Goal: Task Accomplishment & Management: Manage account settings

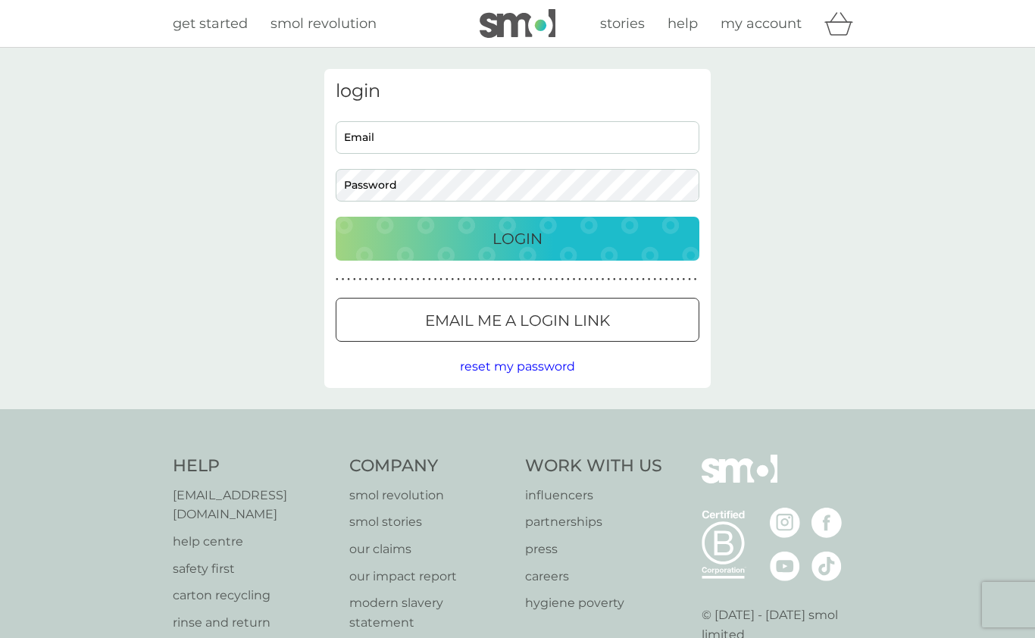
click at [602, 144] on input "Email" at bounding box center [518, 137] width 364 height 33
click at [536, 145] on input "Email" at bounding box center [518, 137] width 364 height 33
click at [579, 132] on input "Email" at bounding box center [518, 137] width 364 height 33
type input "blue666uk@yahoo.co.uk"
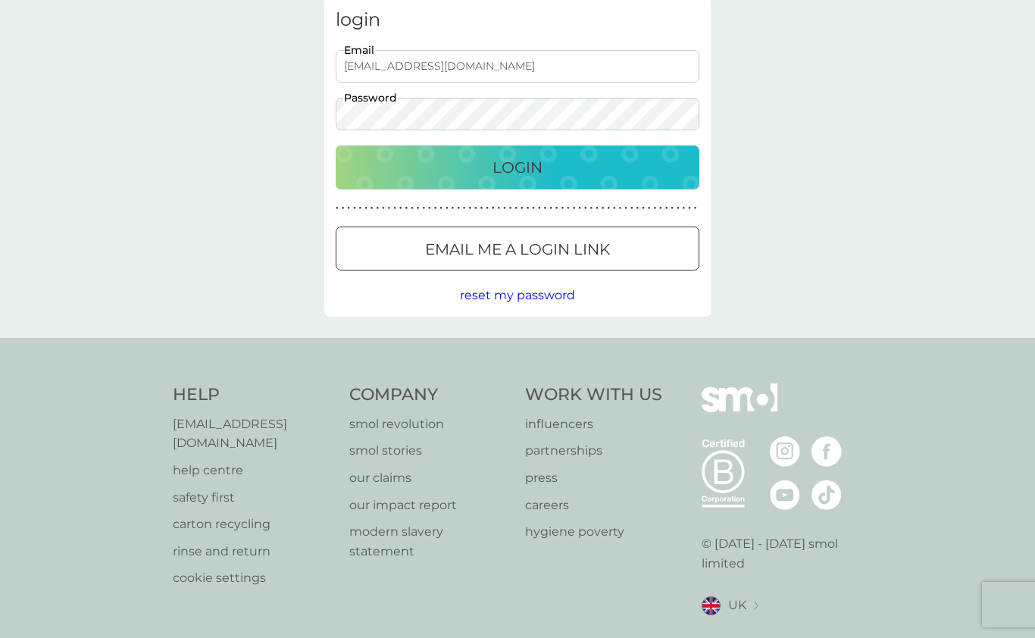
scroll to position [70, 0]
click at [574, 175] on div "Login" at bounding box center [517, 168] width 333 height 24
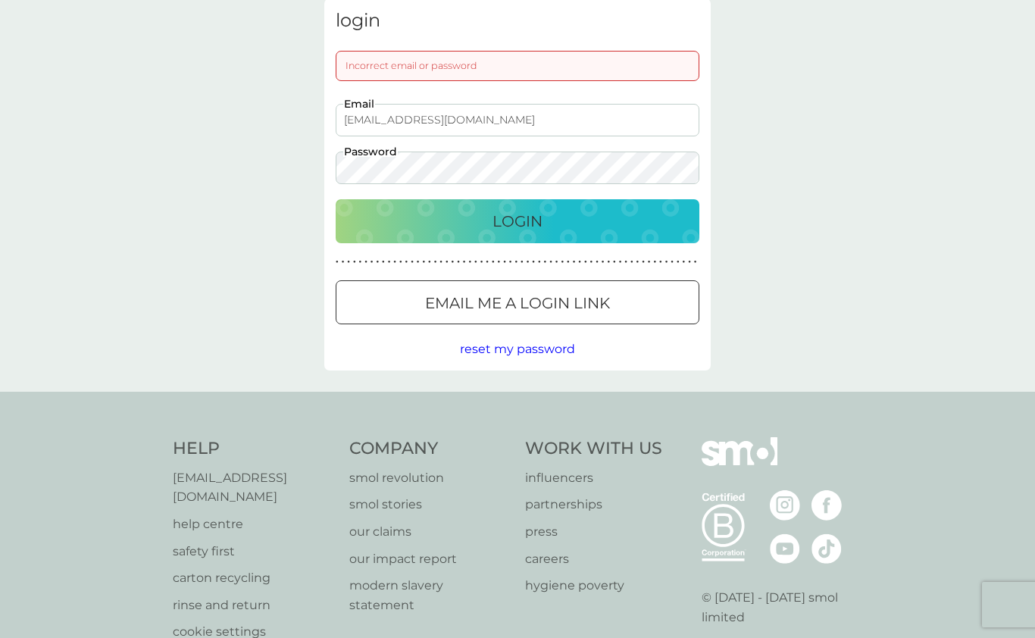
click at [543, 209] on div "Login" at bounding box center [517, 221] width 333 height 24
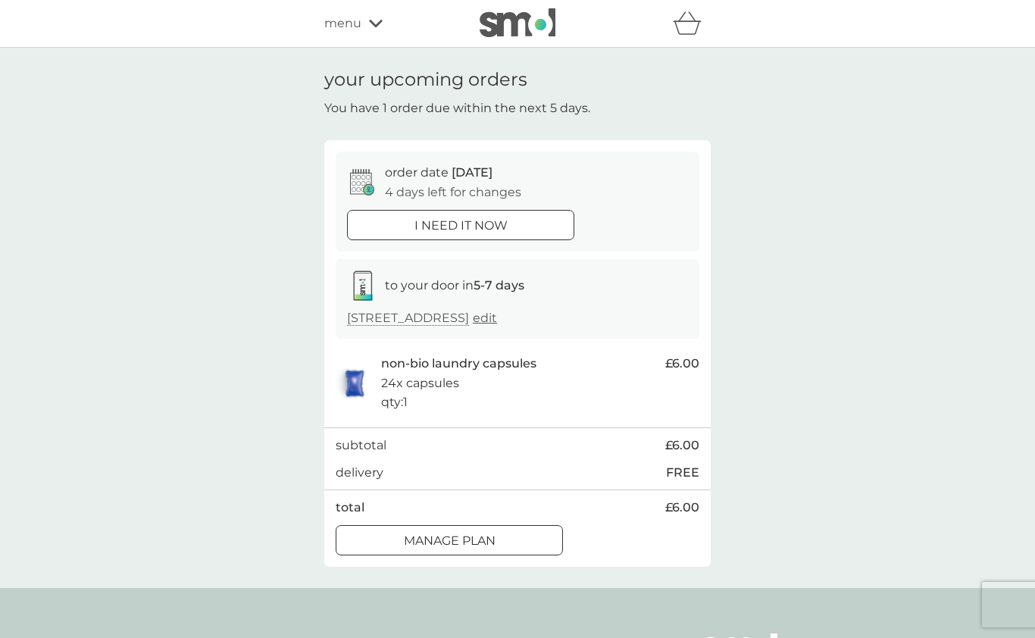
click at [497, 230] on p "i need it now" at bounding box center [460, 226] width 93 height 20
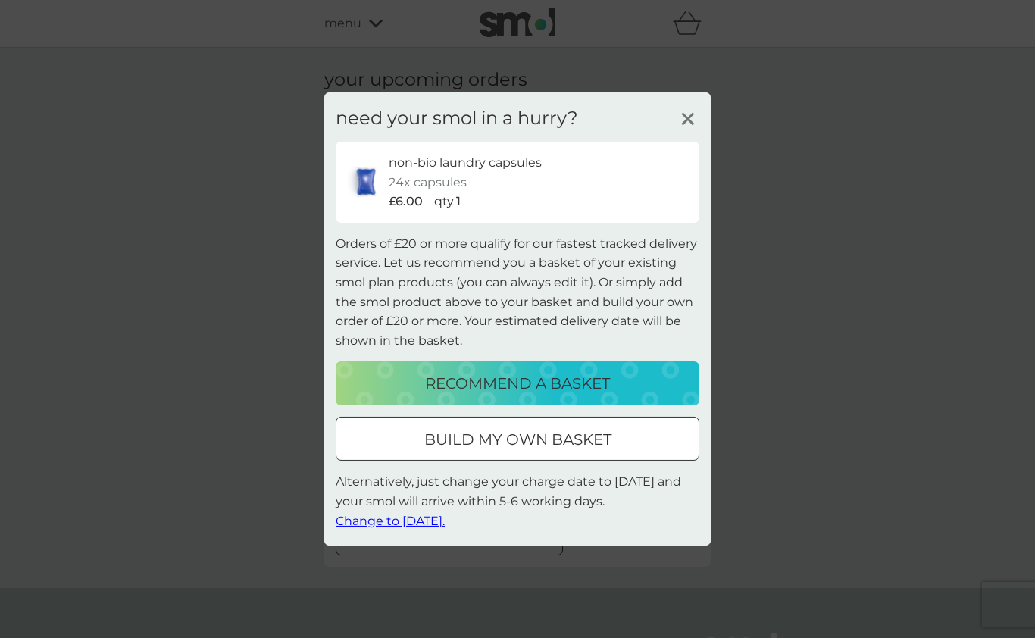
click at [417, 520] on span "Change to [DATE]." at bounding box center [390, 520] width 109 height 14
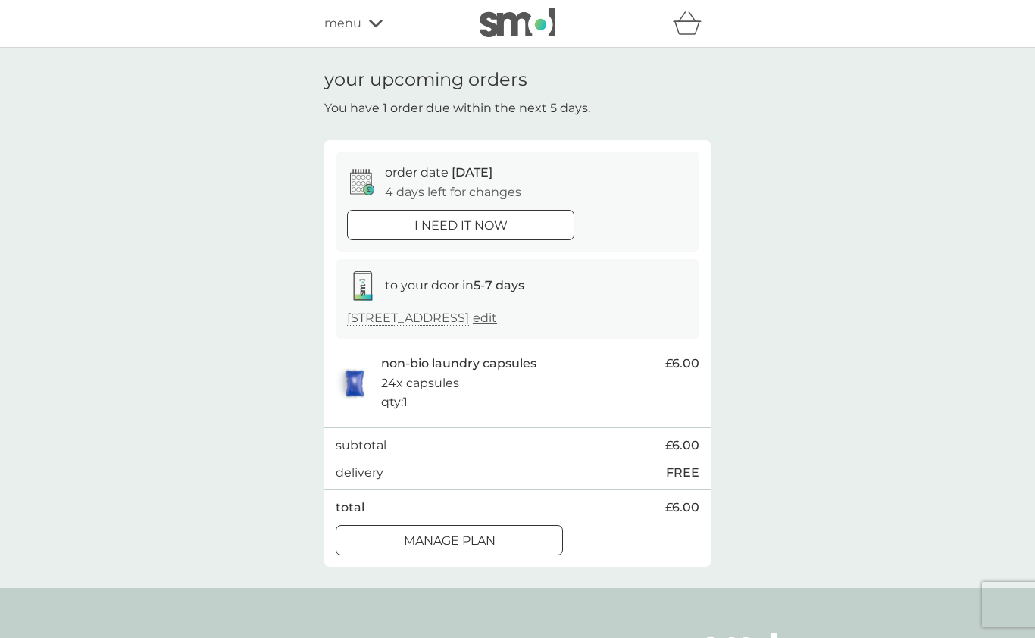
click at [439, 533] on div at bounding box center [449, 541] width 55 height 16
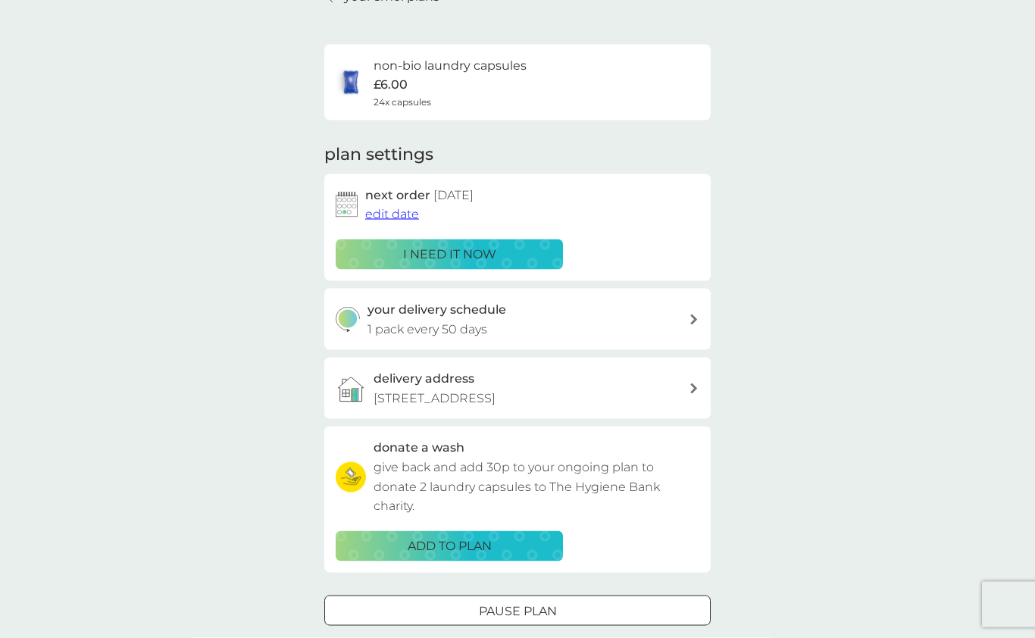
scroll to position [86, 0]
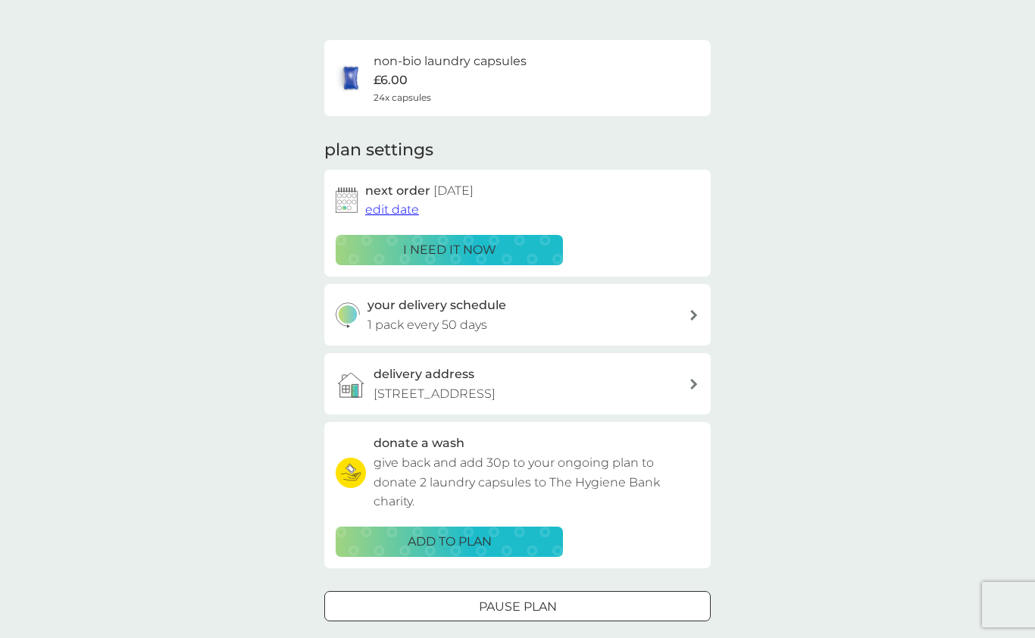
click at [697, 305] on div "your delivery schedule 1 pack every 50 days" at bounding box center [517, 314] width 386 height 61
select select "49"
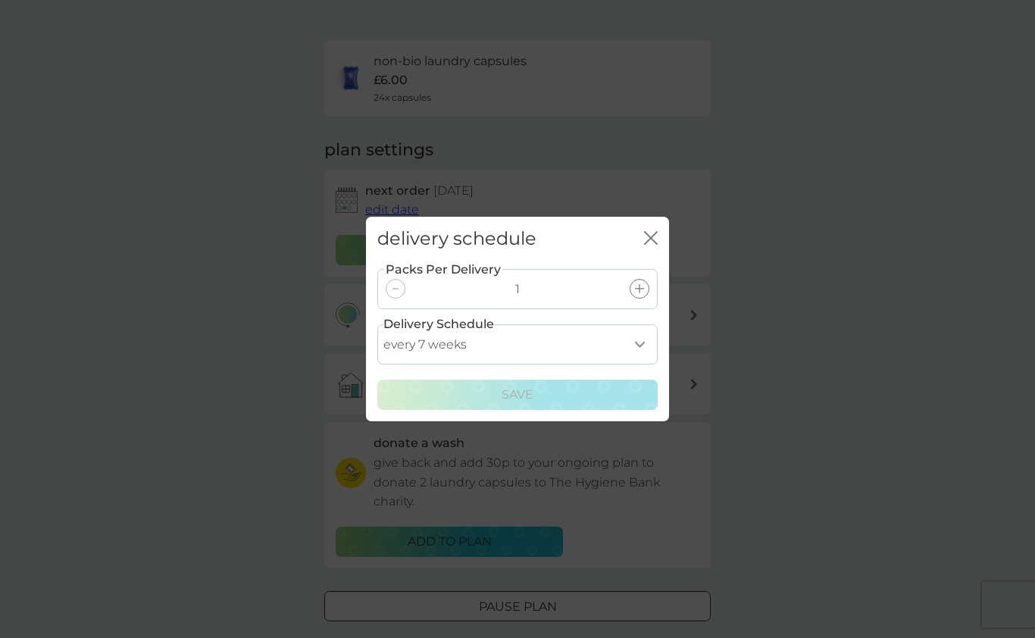
click at [647, 261] on div "delivery schedule close" at bounding box center [517, 239] width 303 height 45
click at [651, 261] on div "delivery schedule close" at bounding box center [517, 239] width 303 height 45
click at [655, 245] on icon "close" at bounding box center [651, 238] width 14 height 14
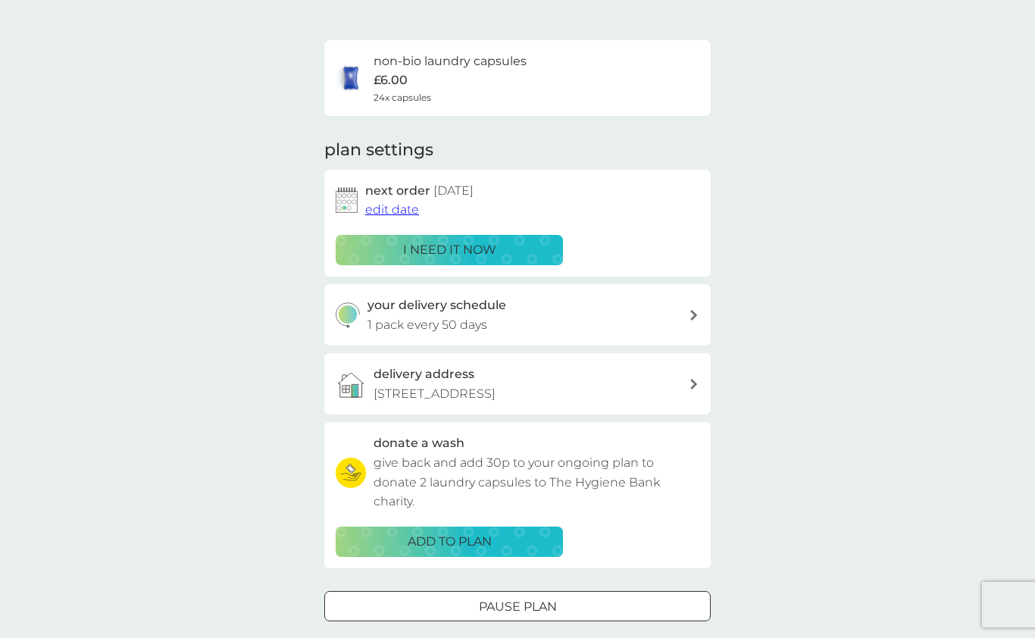
scroll to position [36, 0]
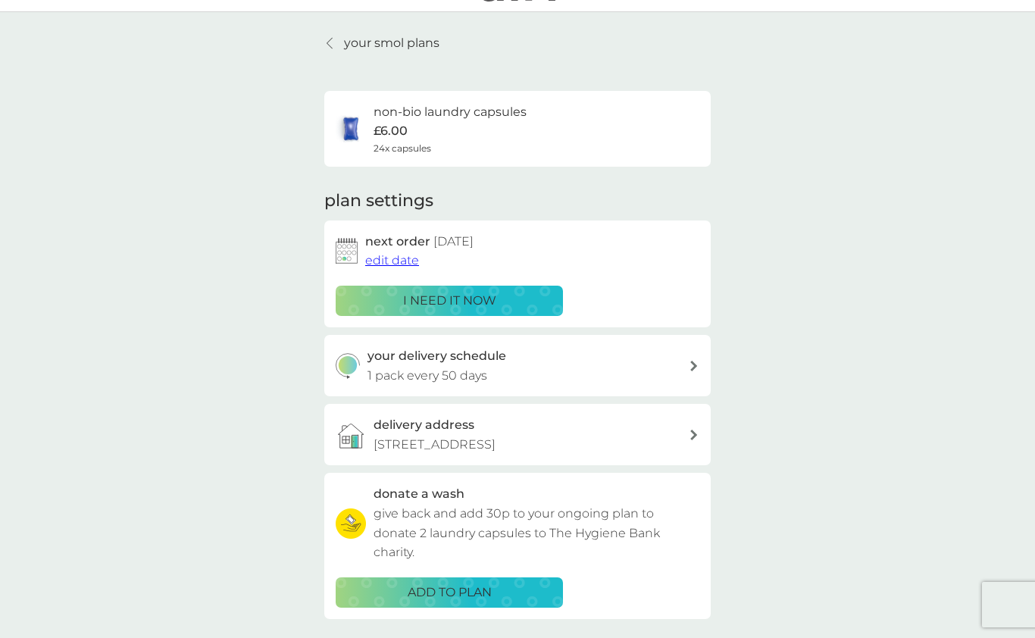
click at [693, 361] on icon at bounding box center [693, 366] width 7 height 11
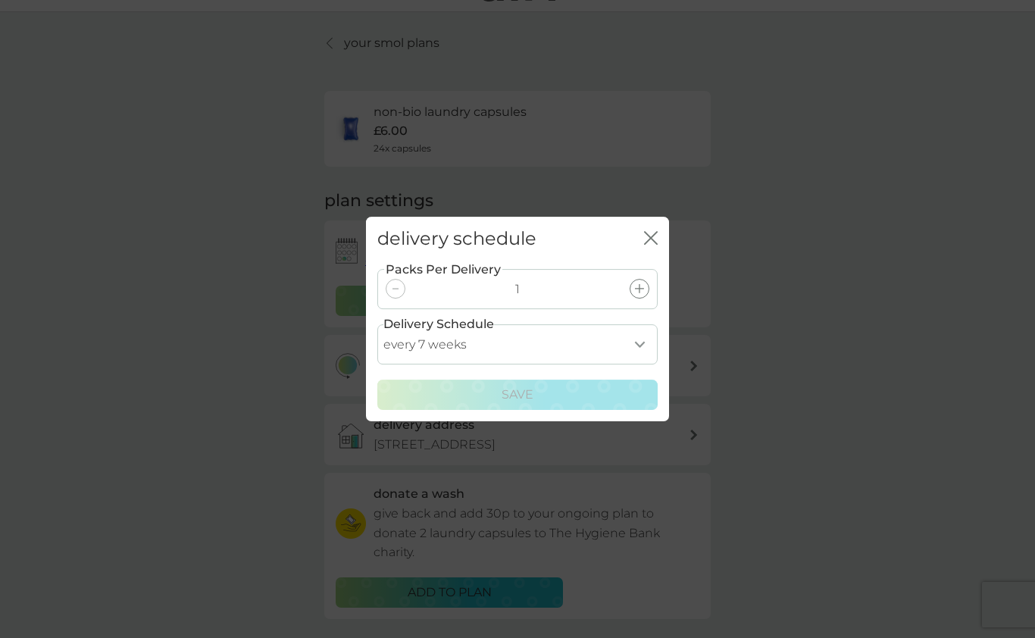
click at [655, 364] on select "every 1 week every 2 weeks every 3 weeks every 4 weeks every 5 weeks every 6 we…" at bounding box center [517, 344] width 280 height 40
select select "28"
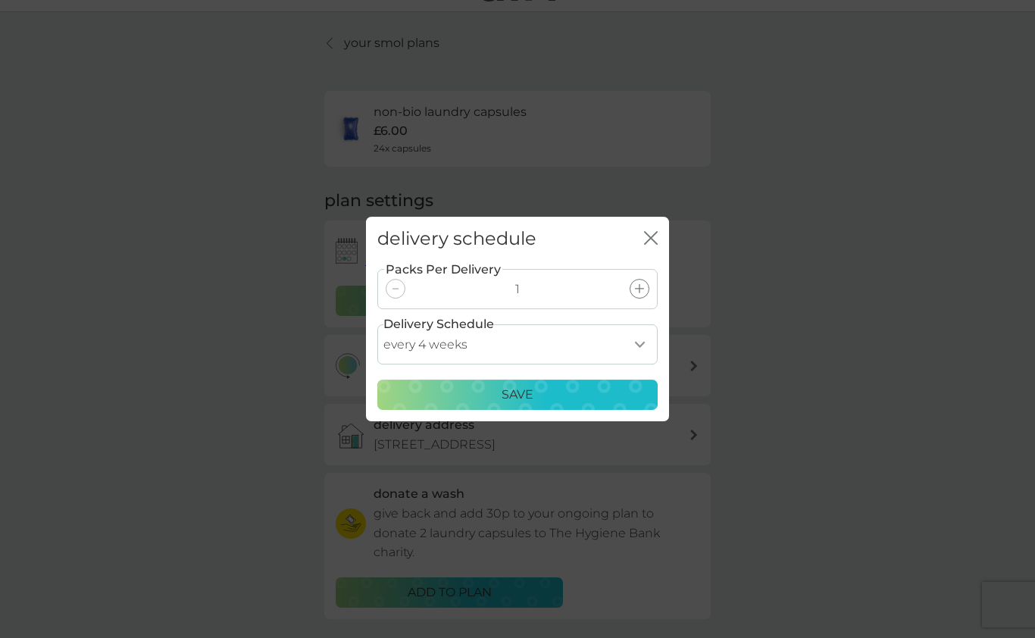
click at [516, 405] on p "Save" at bounding box center [518, 395] width 32 height 20
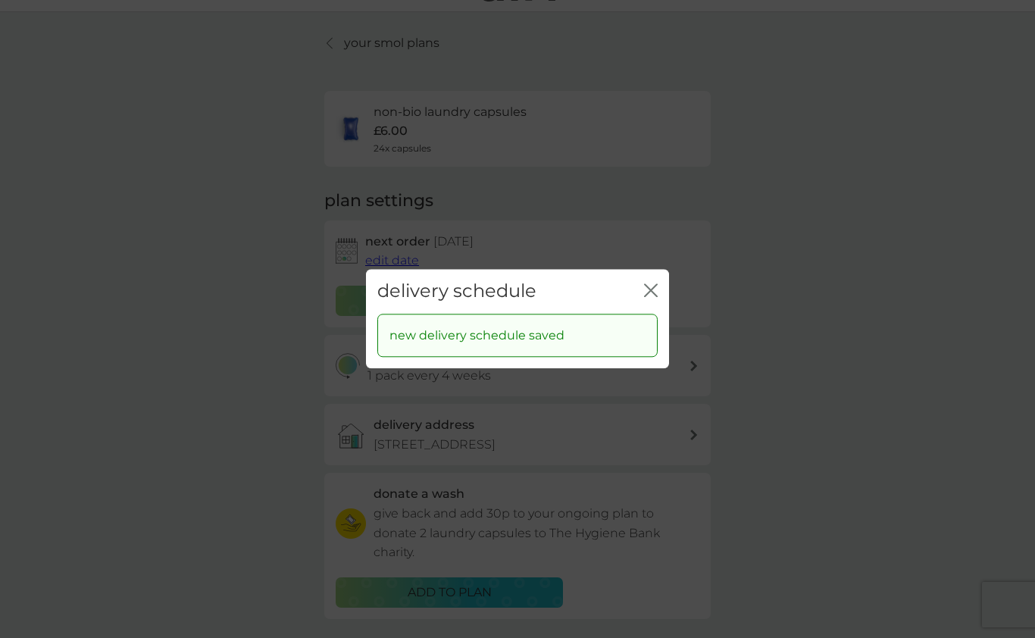
click at [647, 297] on icon "close" at bounding box center [651, 290] width 14 height 14
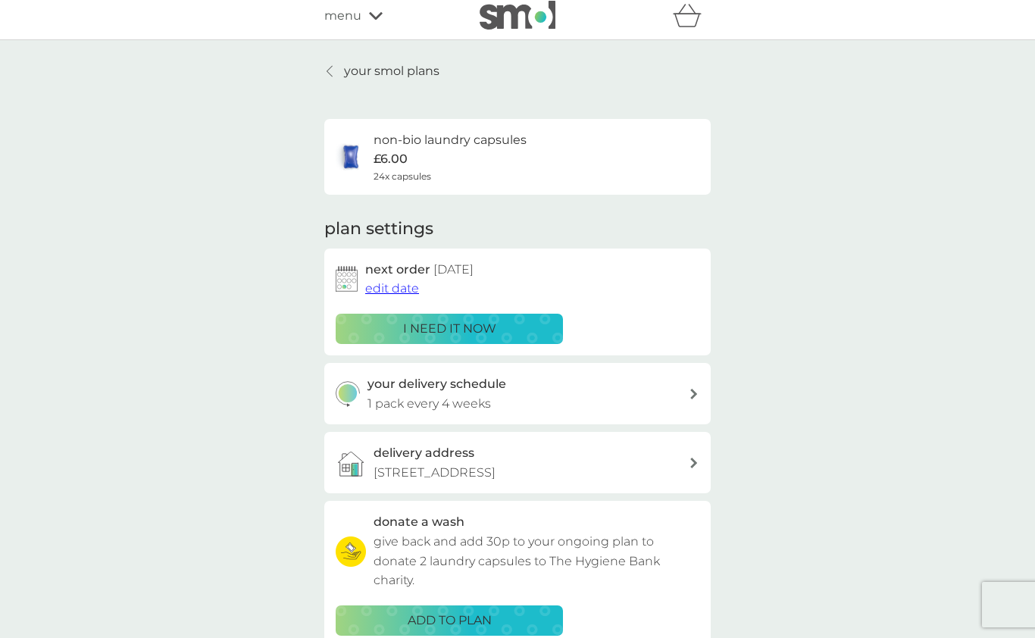
scroll to position [0, 0]
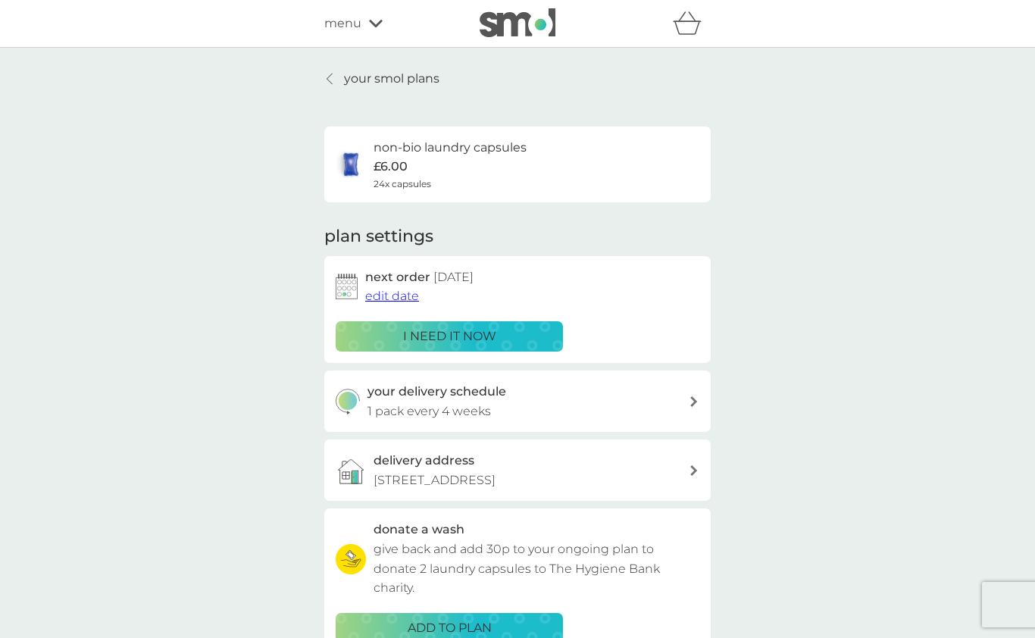
click at [489, 345] on button "i need it now" at bounding box center [449, 336] width 227 height 30
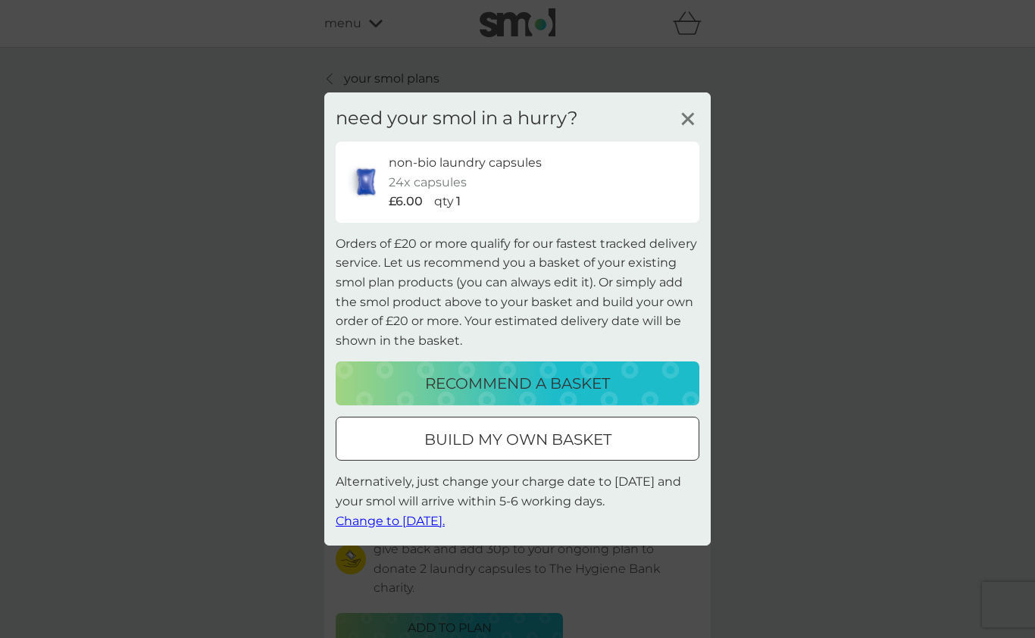
click at [439, 517] on span "Change to [DATE]." at bounding box center [390, 520] width 109 height 14
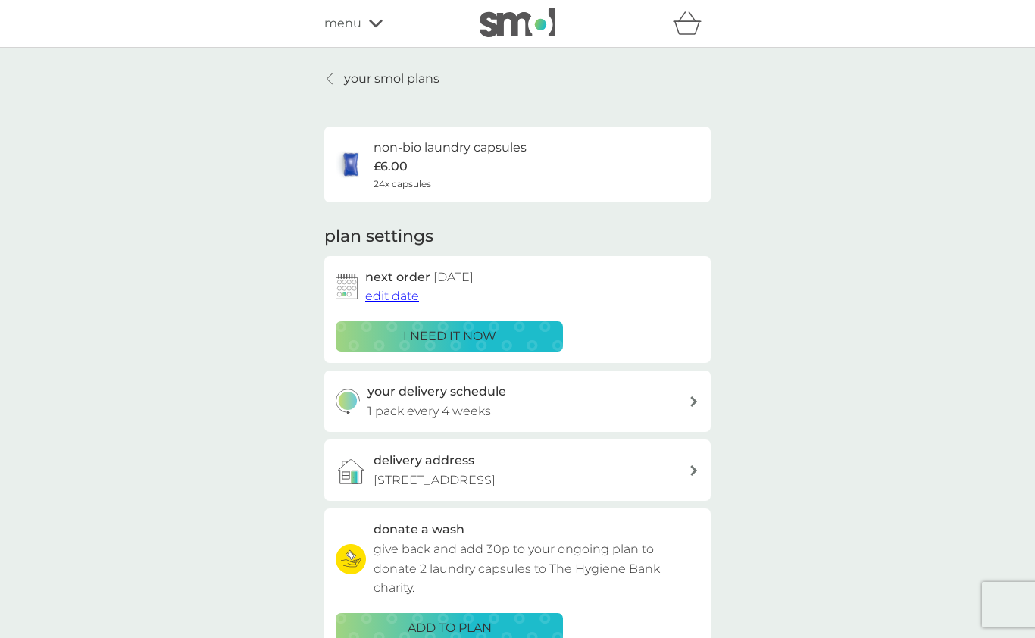
click at [373, 17] on div "menu" at bounding box center [388, 24] width 129 height 20
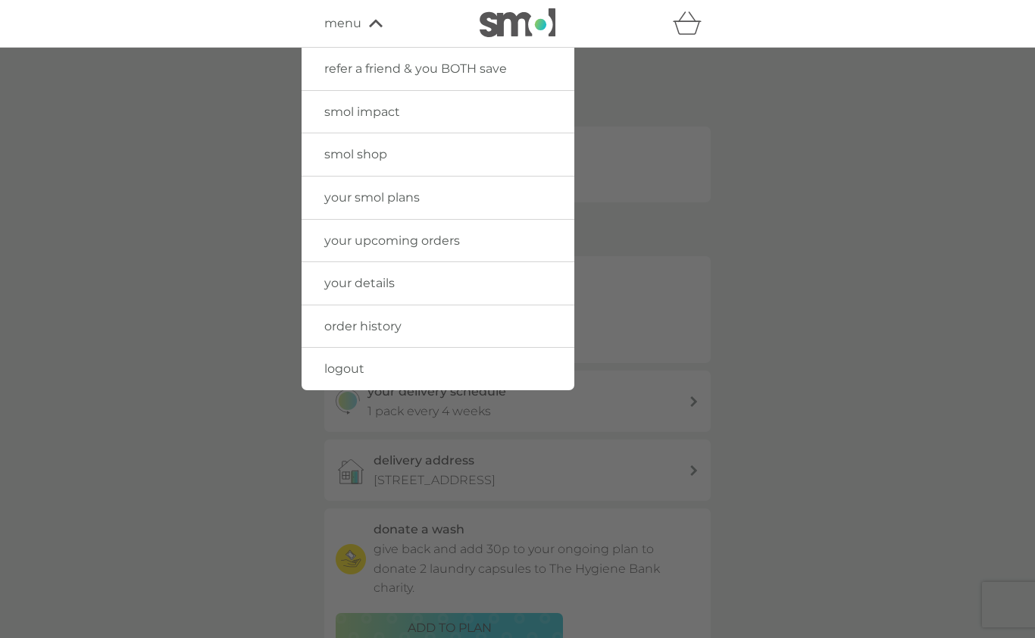
click at [439, 233] on span "your upcoming orders" at bounding box center [392, 240] width 136 height 14
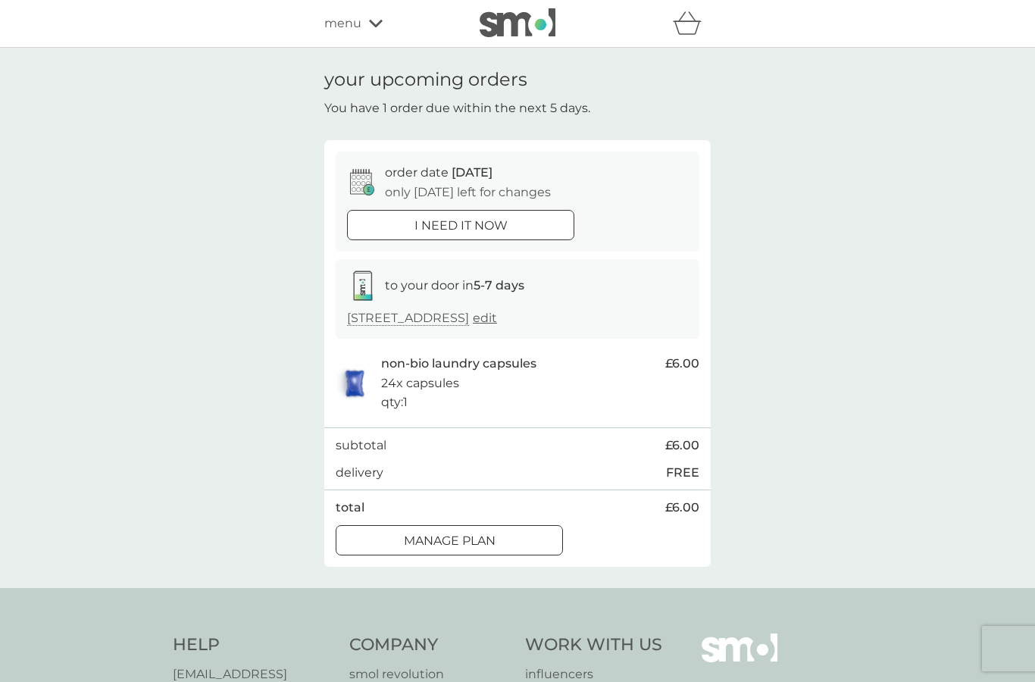
click at [386, 24] on div "menu" at bounding box center [388, 24] width 129 height 20
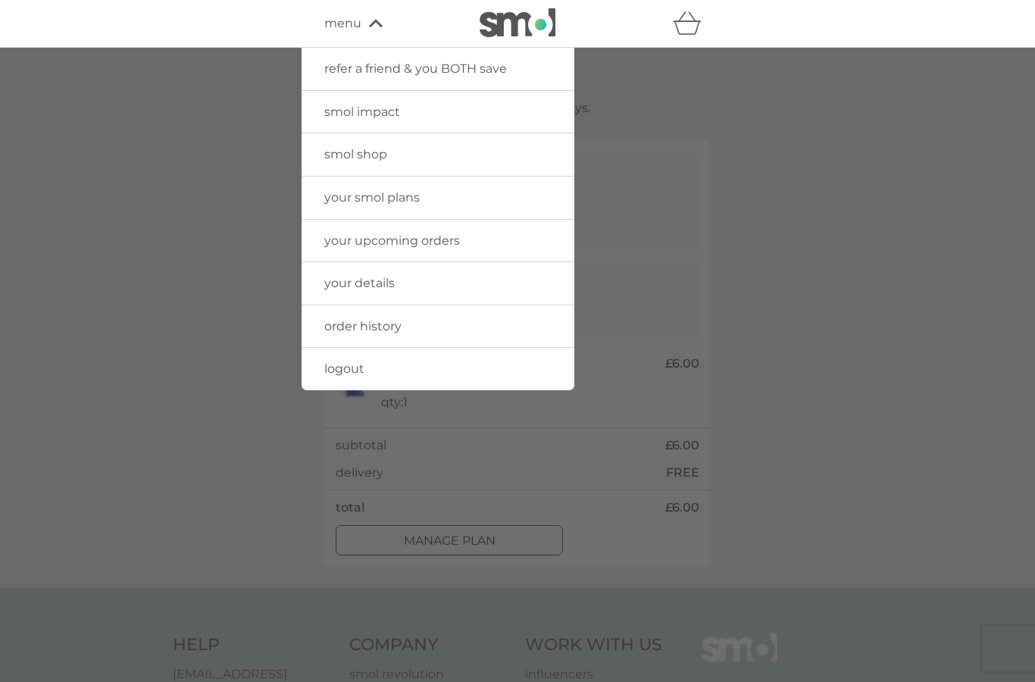
click at [384, 154] on span "smol shop" at bounding box center [355, 154] width 63 height 14
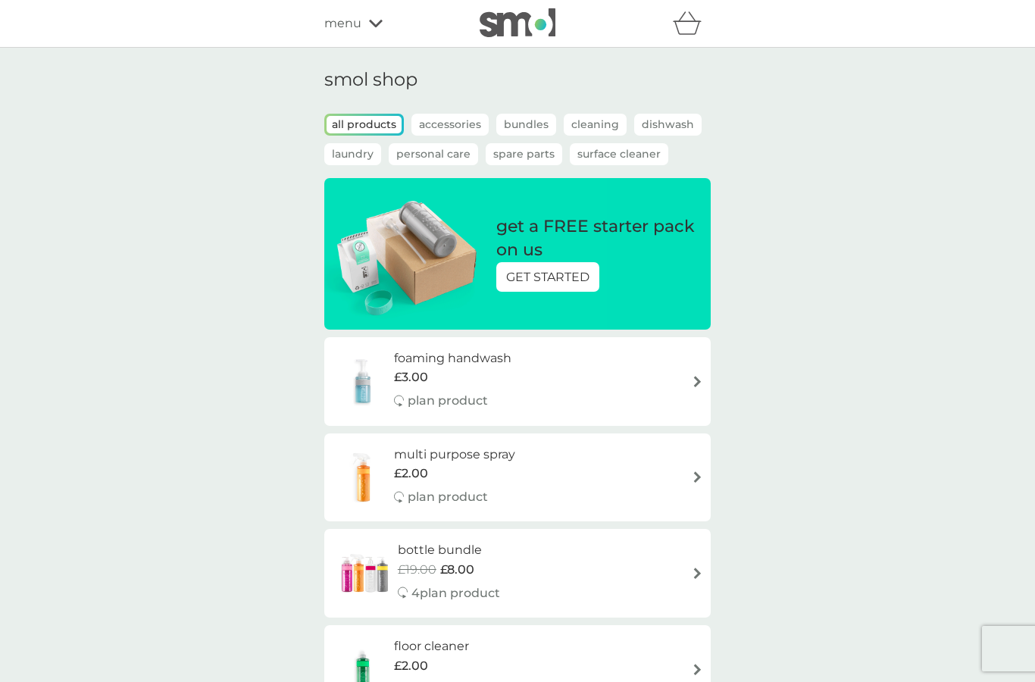
click at [465, 360] on h6 "foaming handwash" at bounding box center [452, 359] width 117 height 20
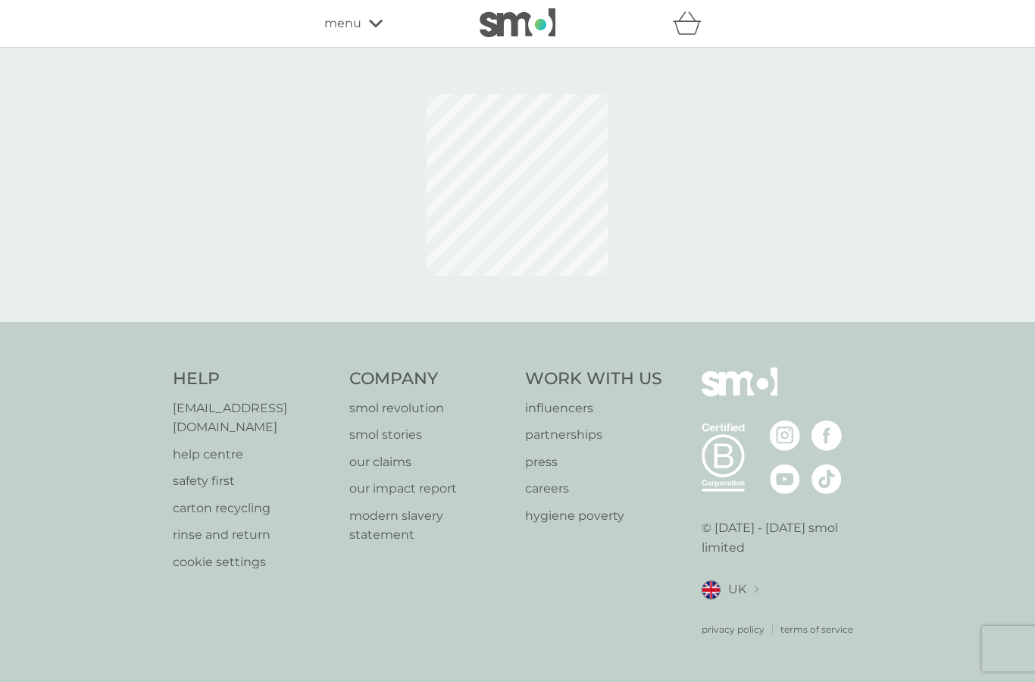
select select "119"
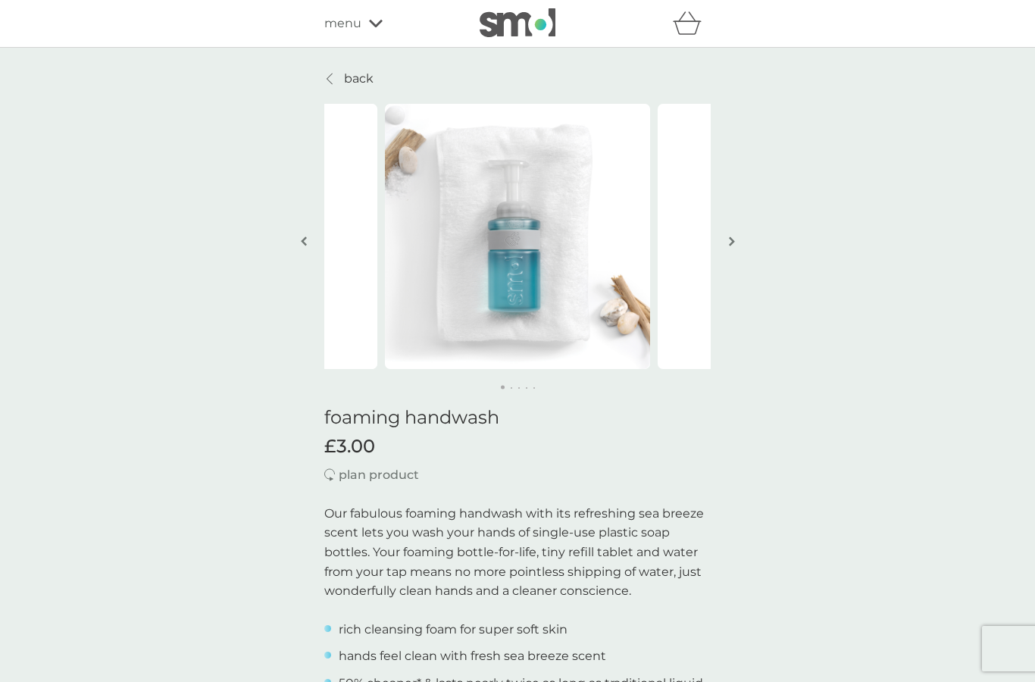
click at [358, 73] on p "back" at bounding box center [359, 79] width 30 height 20
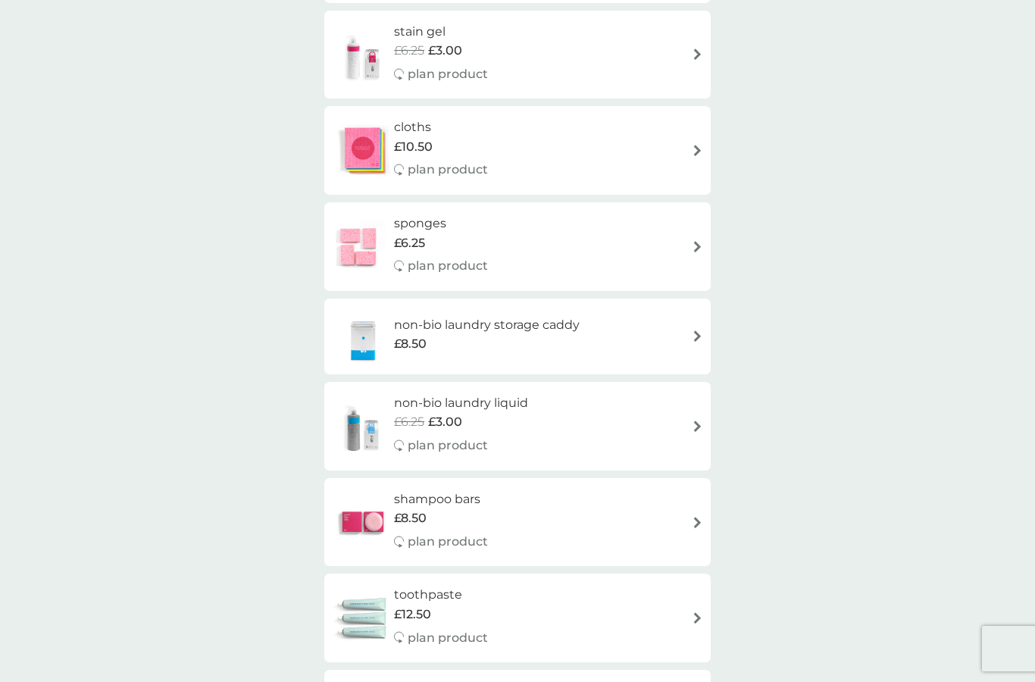
scroll to position [1848, 0]
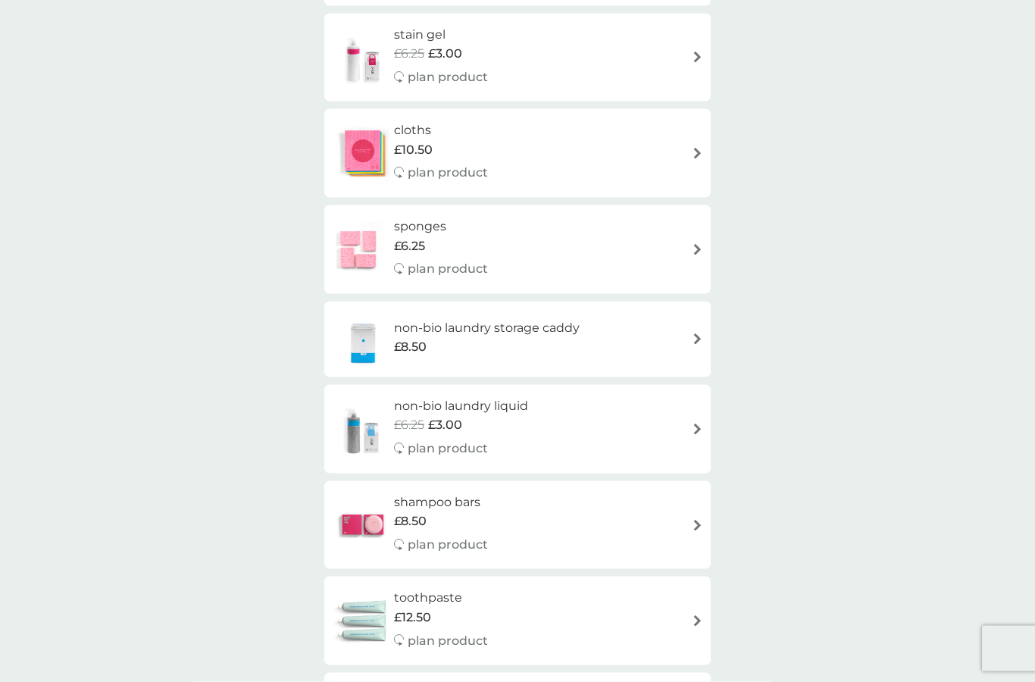
click at [555, 337] on div "£8.50" at bounding box center [487, 347] width 186 height 20
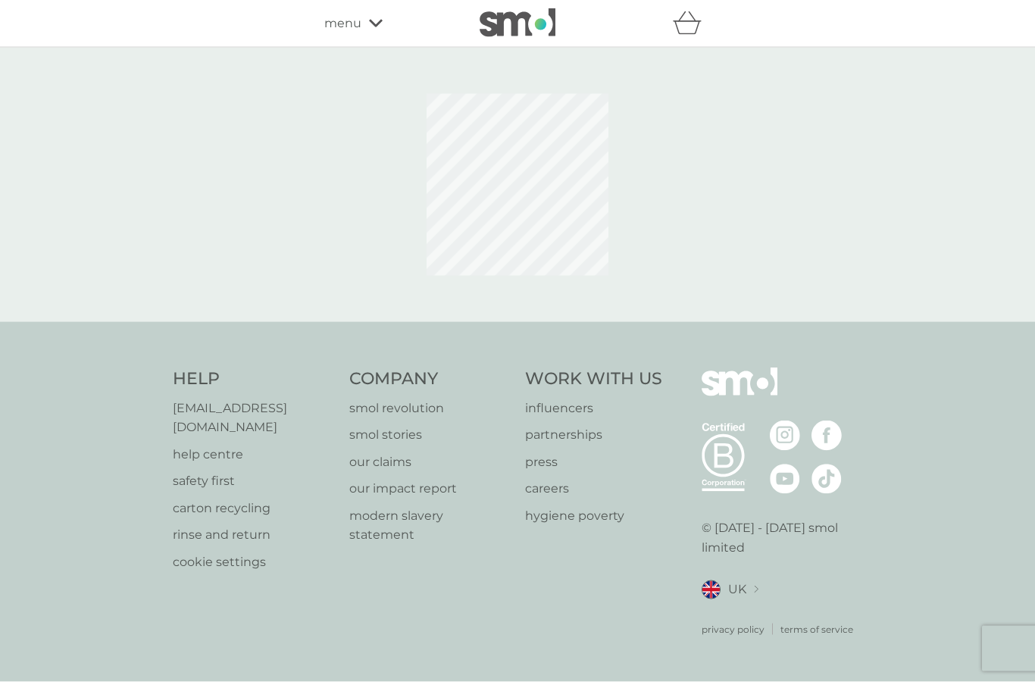
scroll to position [61, 0]
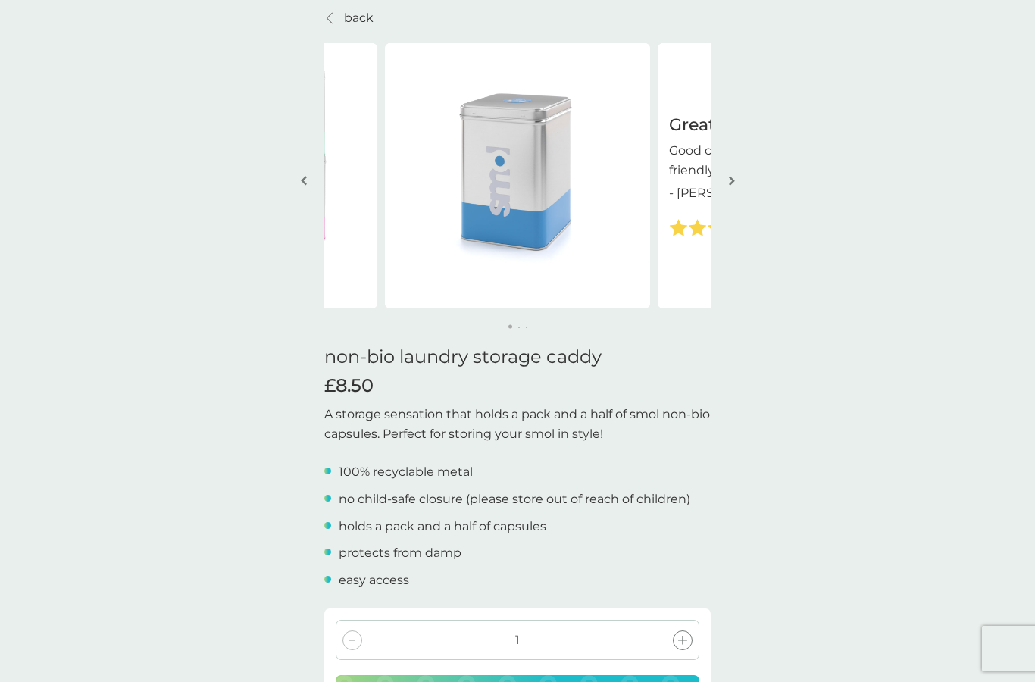
click at [355, 23] on p "back" at bounding box center [359, 18] width 30 height 20
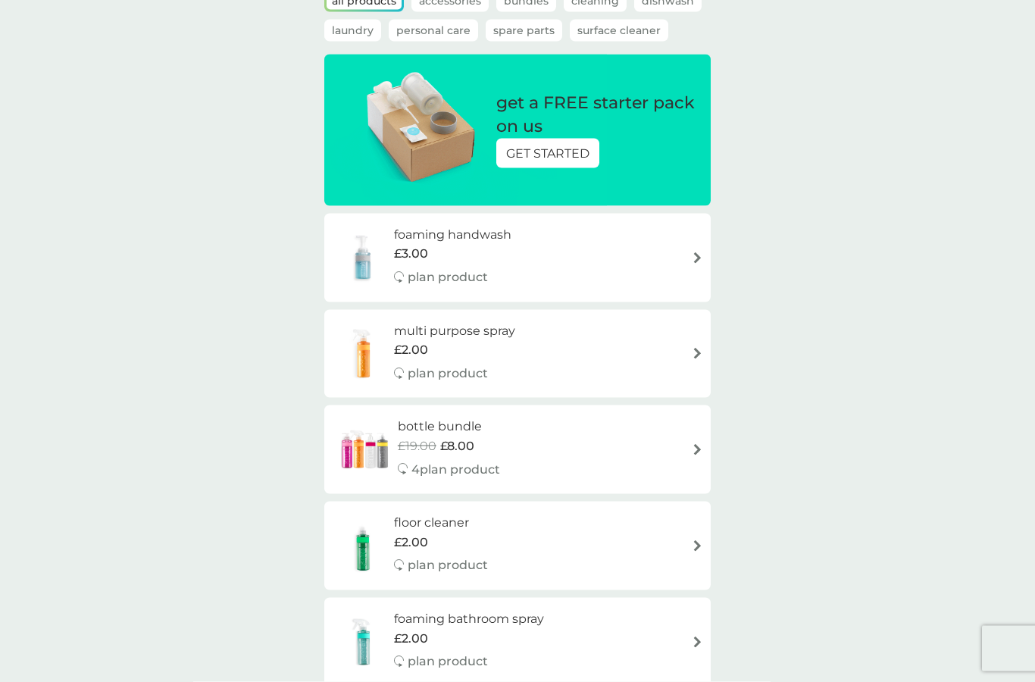
scroll to position [125, 0]
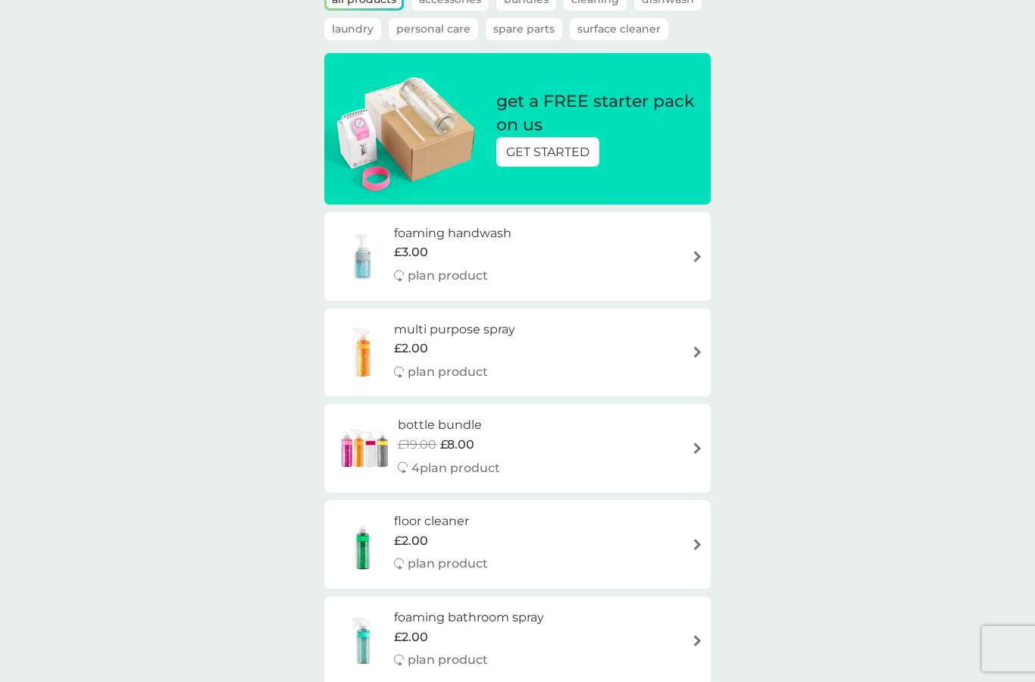
click at [692, 448] on img at bounding box center [697, 447] width 11 height 11
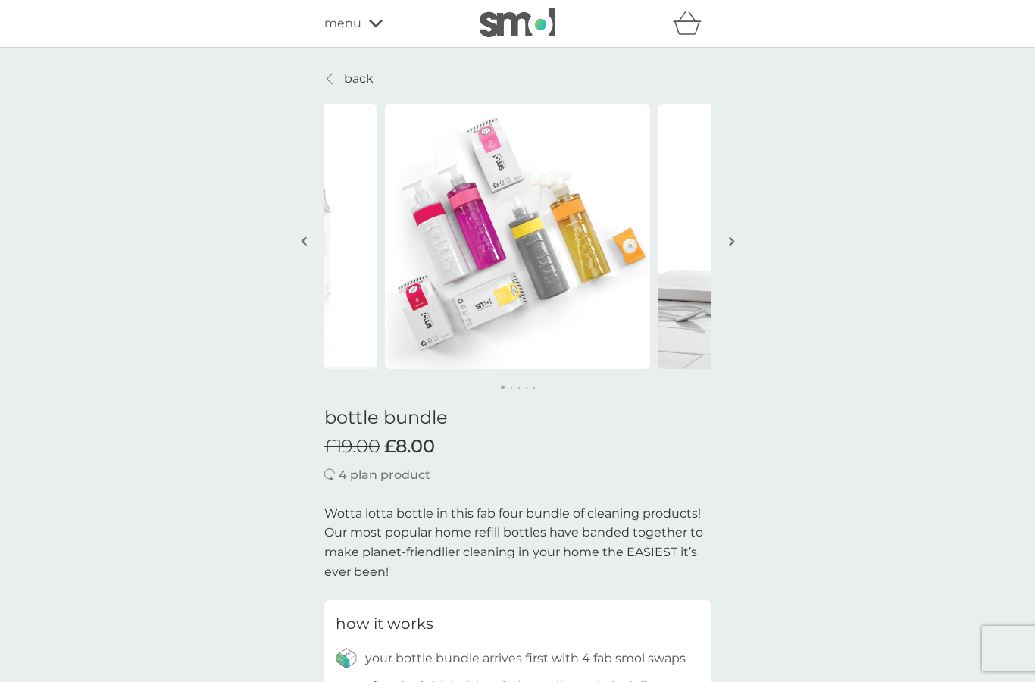
click at [360, 70] on p "back" at bounding box center [359, 79] width 30 height 20
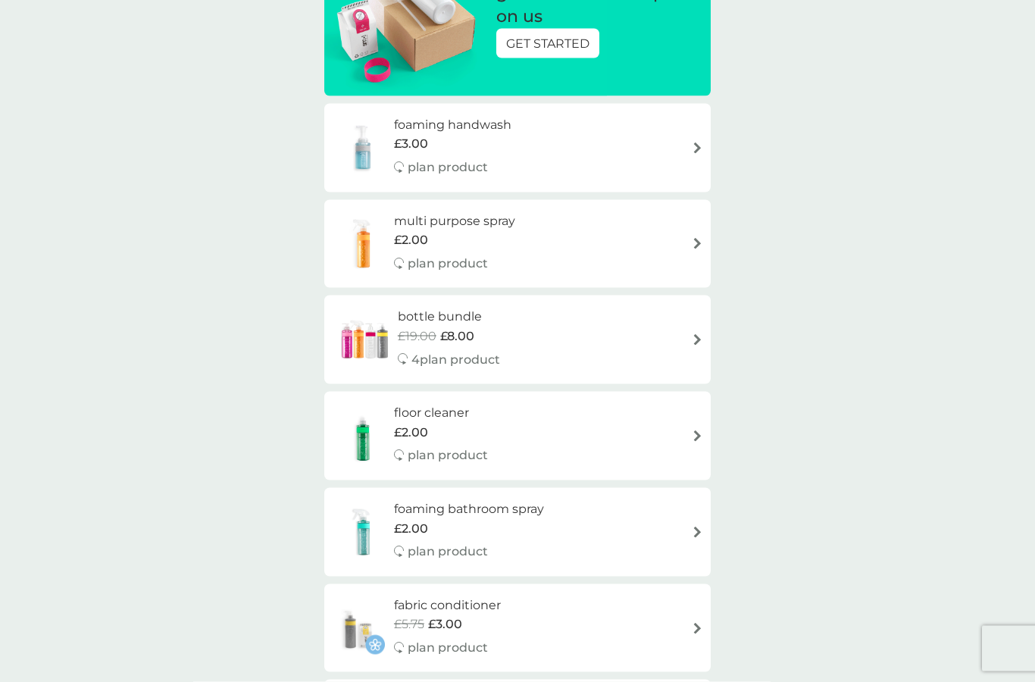
scroll to position [242, 0]
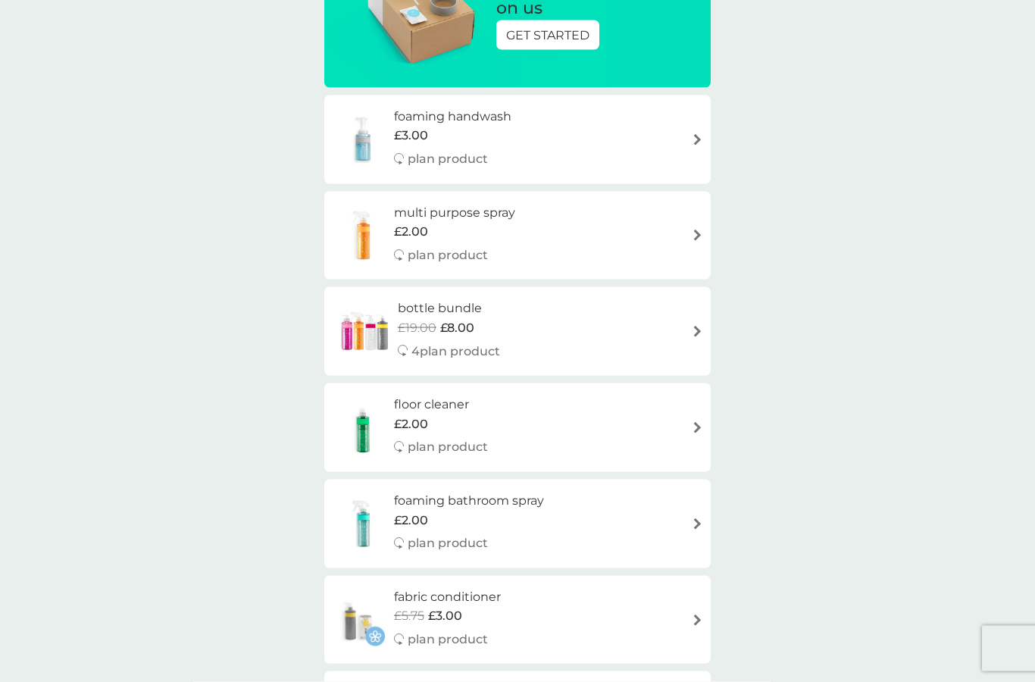
click at [518, 501] on h6 "foaming bathroom spray" at bounding box center [469, 501] width 150 height 20
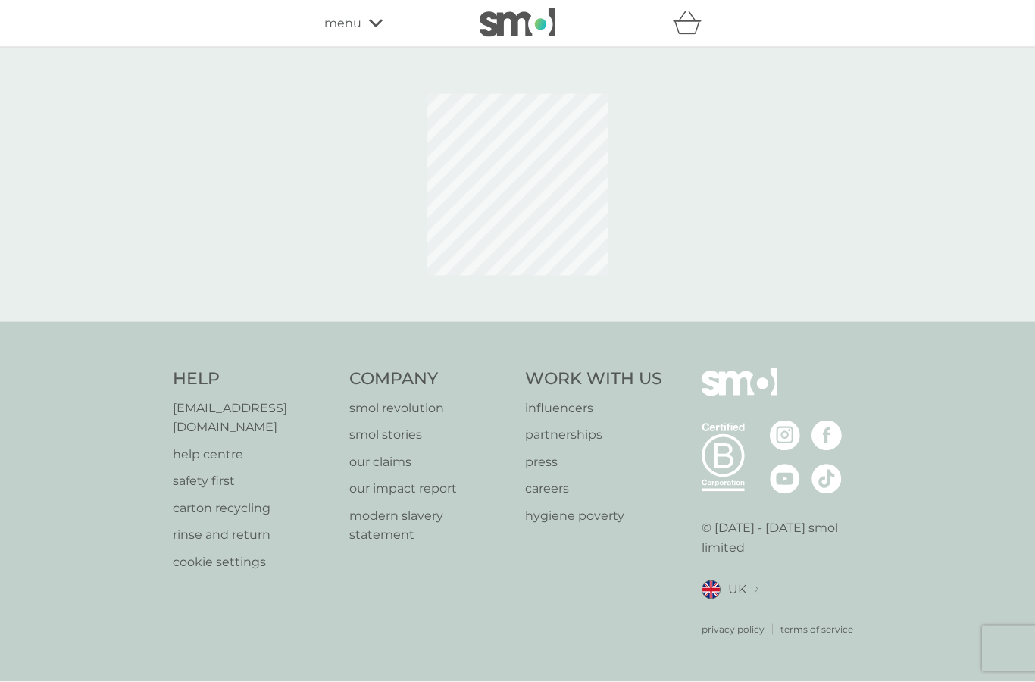
scroll to position [61, 0]
select select "182"
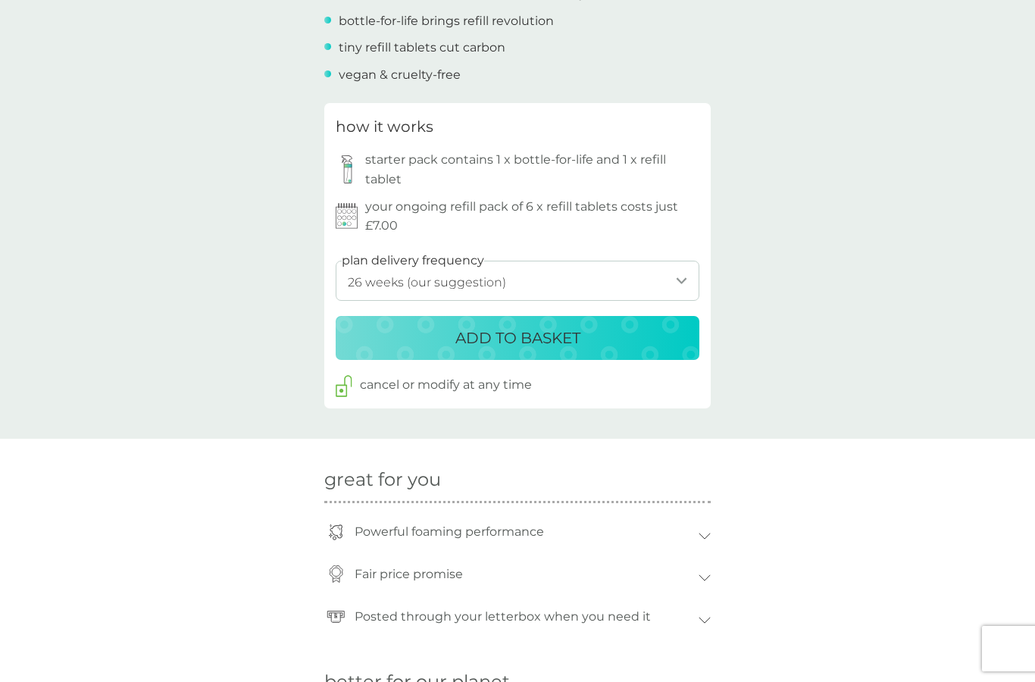
scroll to position [793, 0]
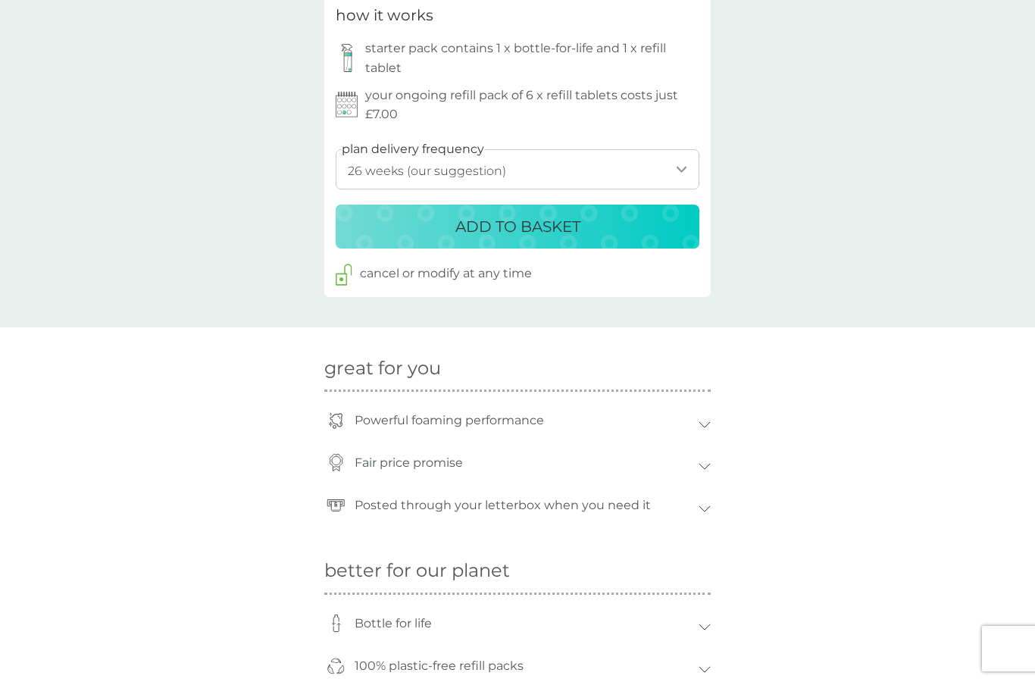
click at [708, 406] on div "Powerful foaming performance" at bounding box center [517, 424] width 386 height 42
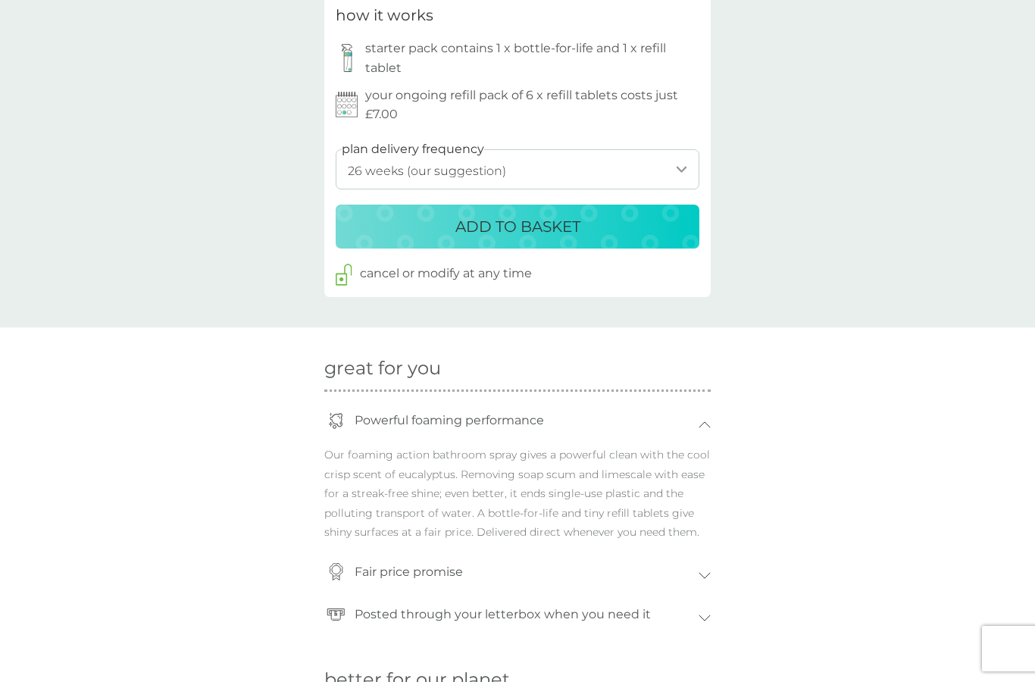
click at [710, 555] on div "Fair price promise" at bounding box center [517, 576] width 386 height 42
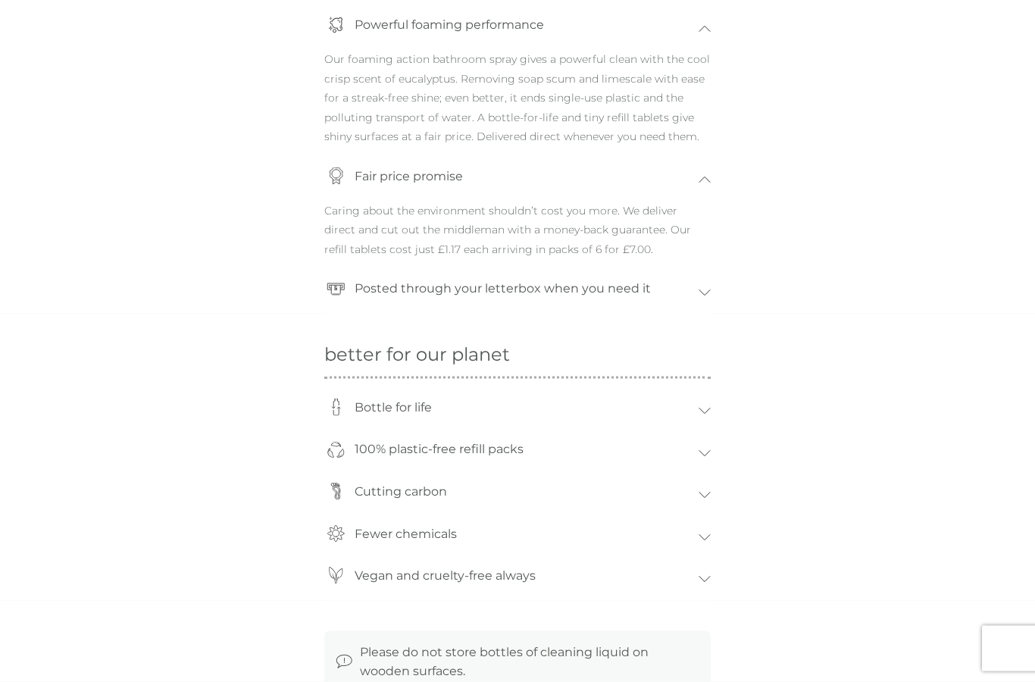
scroll to position [1190, 0]
click at [703, 533] on icon at bounding box center [705, 536] width 12 height 7
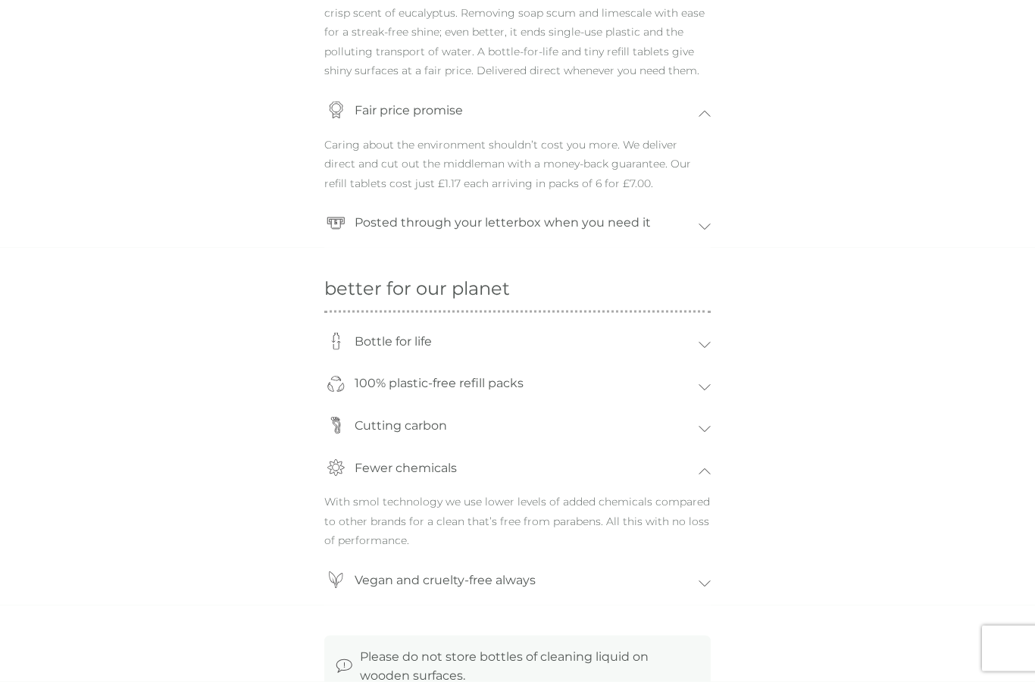
scroll to position [1257, 0]
click at [702, 567] on div "Vegan and cruelty-free always" at bounding box center [517, 582] width 386 height 42
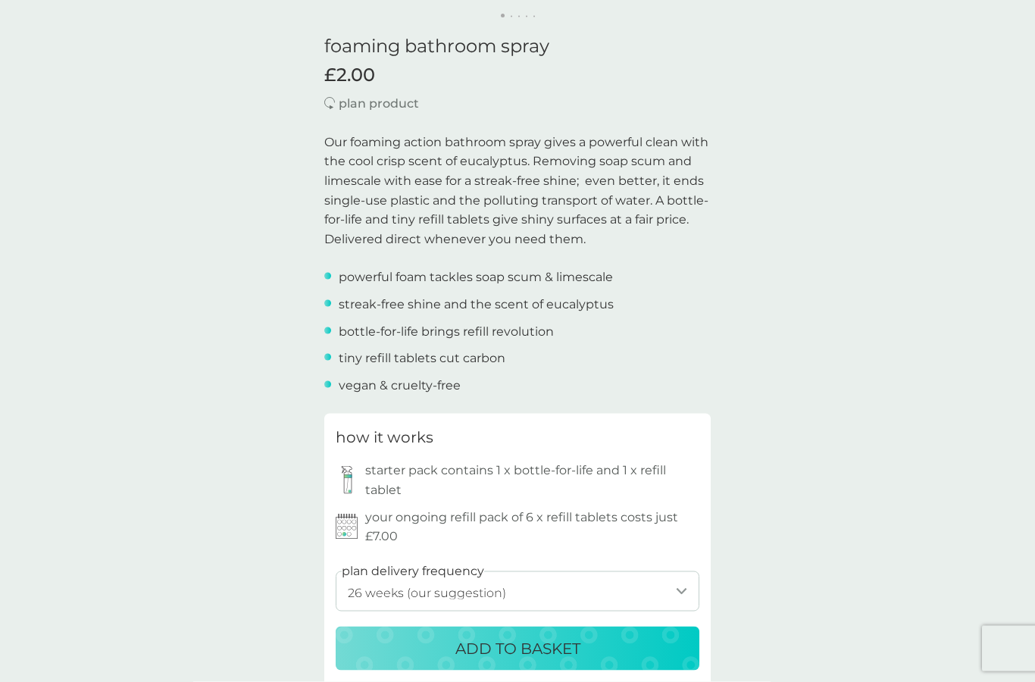
scroll to position [0, 0]
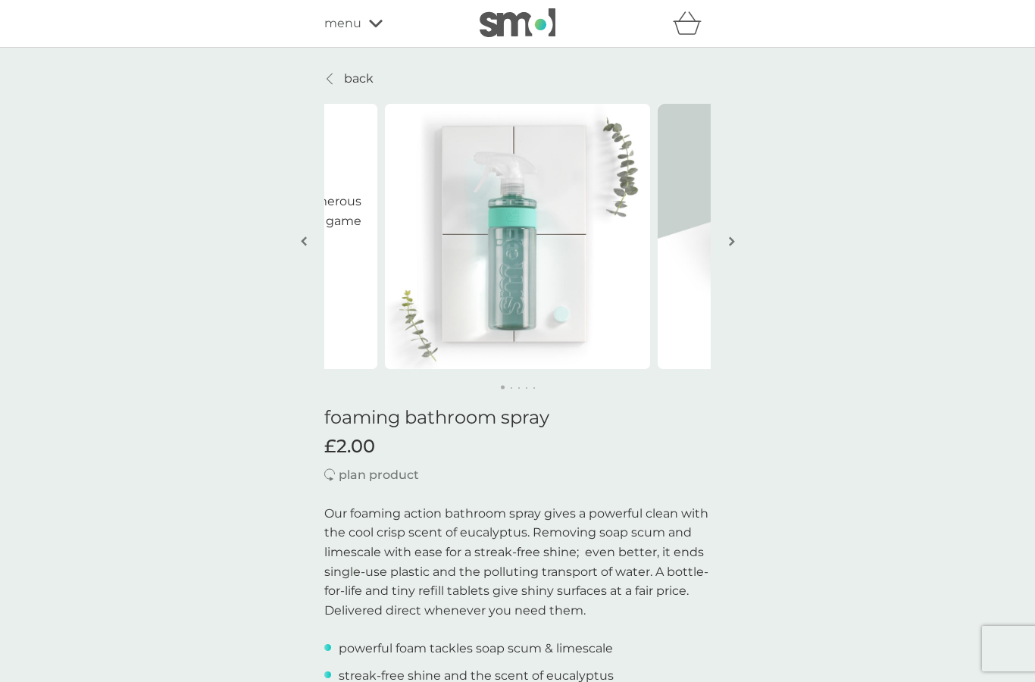
click at [356, 23] on span "menu" at bounding box center [342, 24] width 37 height 20
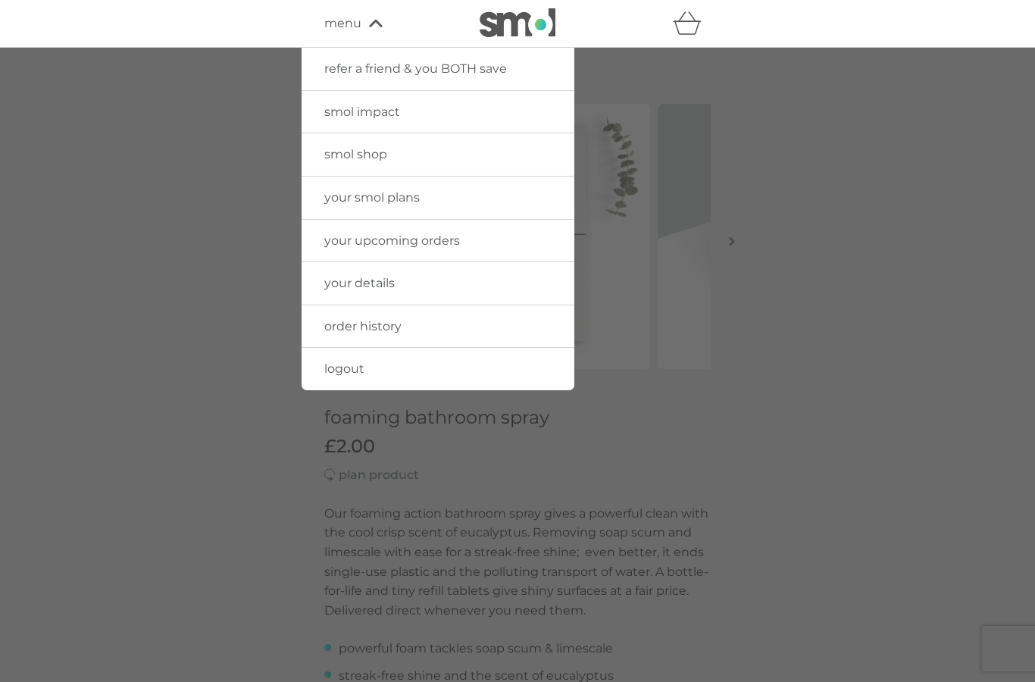
click at [849, 214] on div at bounding box center [517, 389] width 1035 height 682
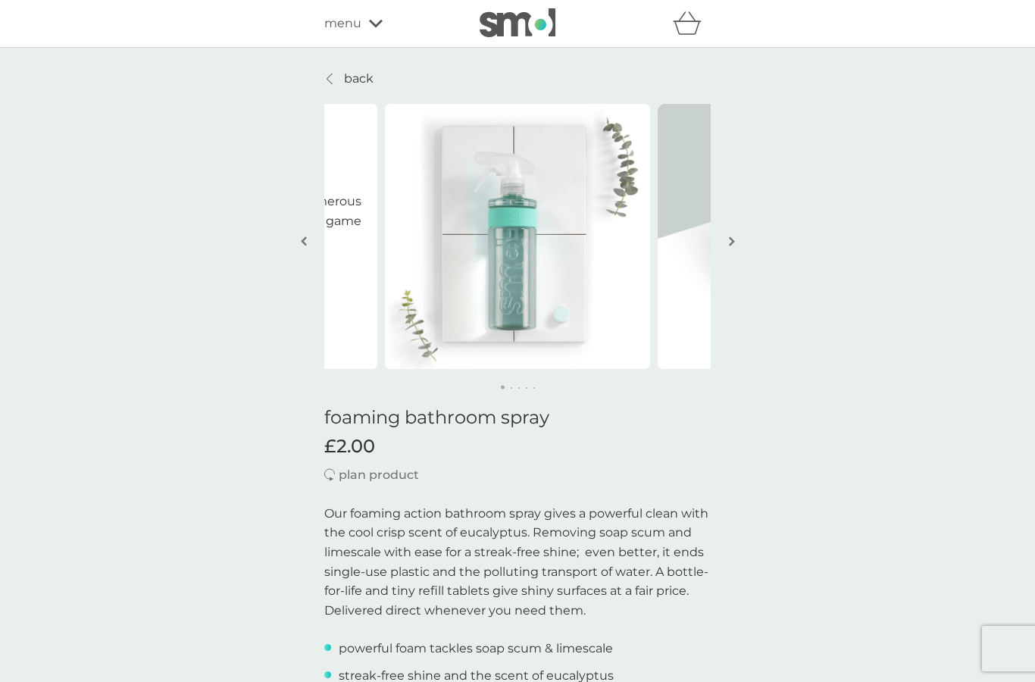
click at [518, 23] on img at bounding box center [518, 22] width 76 height 29
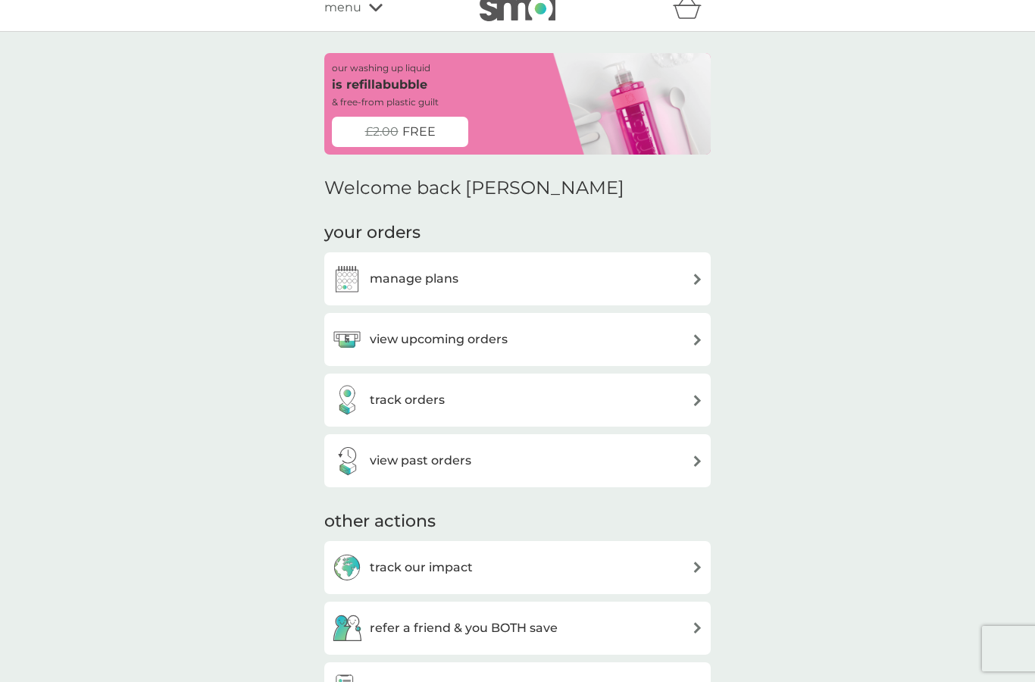
scroll to position [1, 0]
